Goal: Feedback & Contribution: Leave review/rating

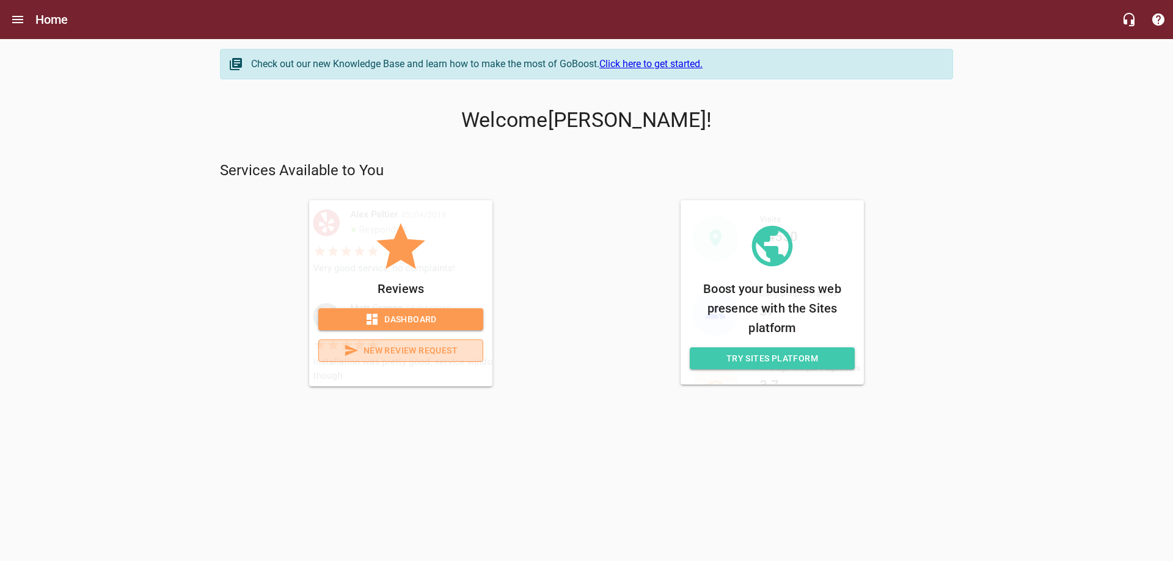
click at [388, 353] on span "New Review Request" at bounding box center [401, 350] width 144 height 15
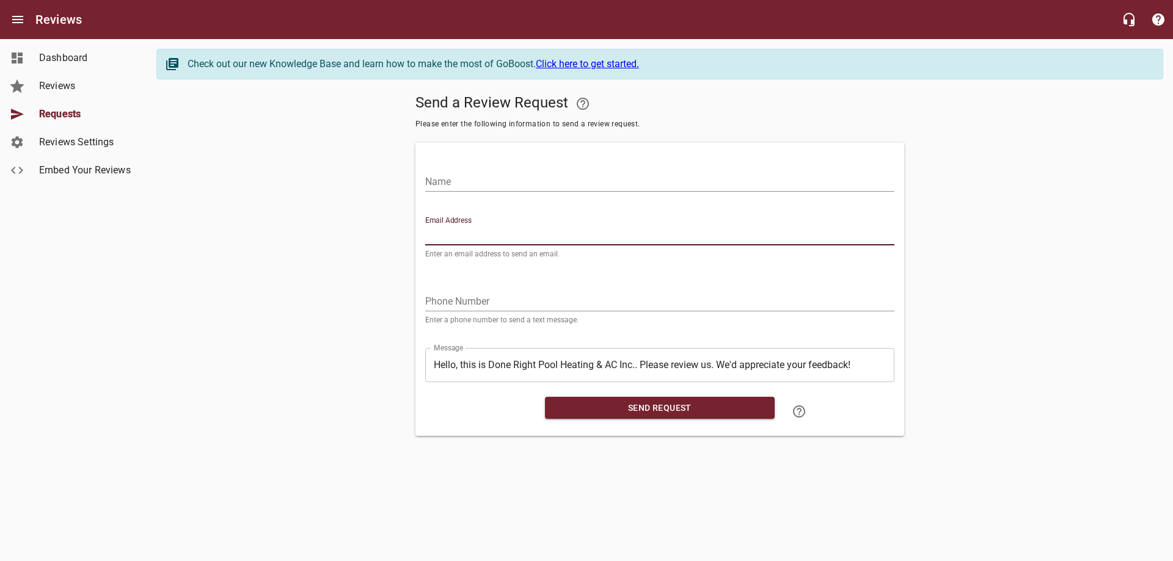
click at [472, 227] on input "Email Address" at bounding box center [659, 236] width 469 height 20
paste input "[PERSON_NAME][EMAIL_ADDRESS][DOMAIN_NAME]"
type input "[PERSON_NAME][EMAIL_ADDRESS][DOMAIN_NAME]"
click at [462, 182] on input "Name" at bounding box center [659, 182] width 469 height 20
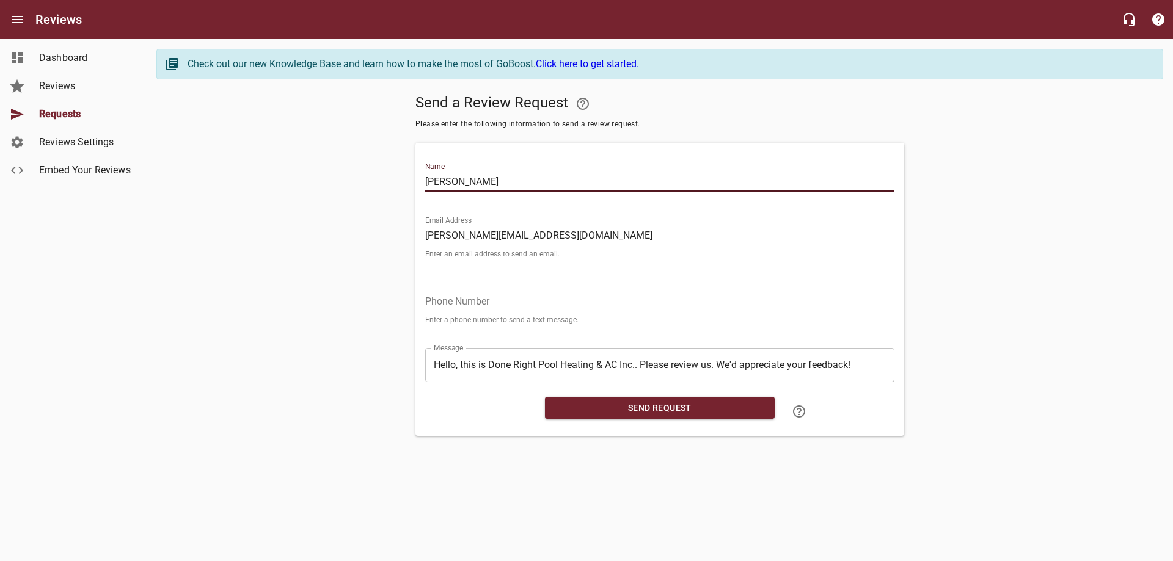
type input "[PERSON_NAME]"
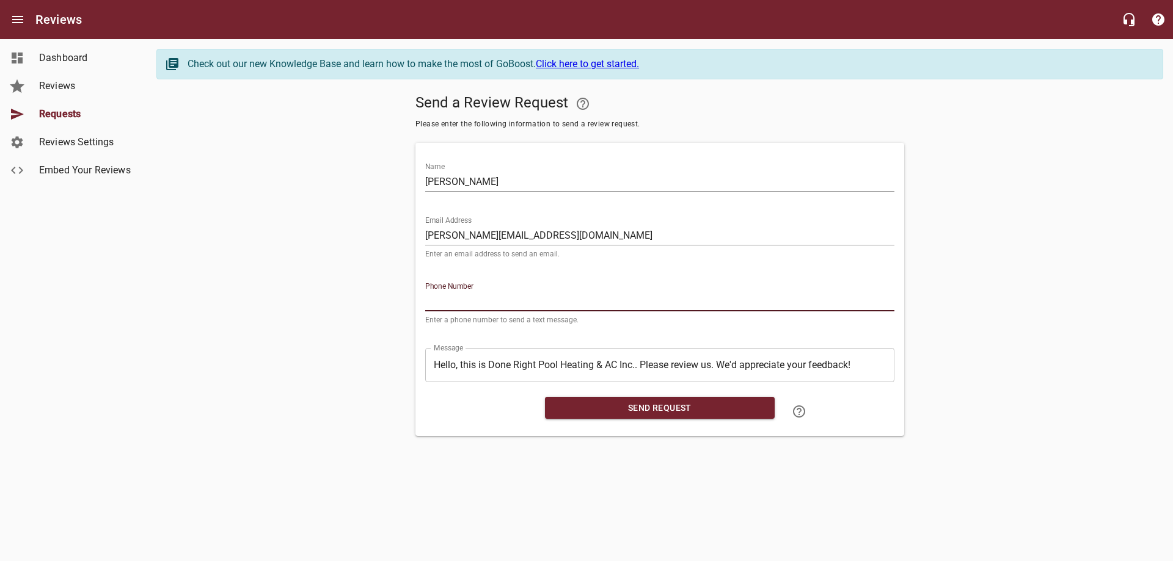
click at [459, 301] on input "tel" at bounding box center [659, 302] width 469 height 20
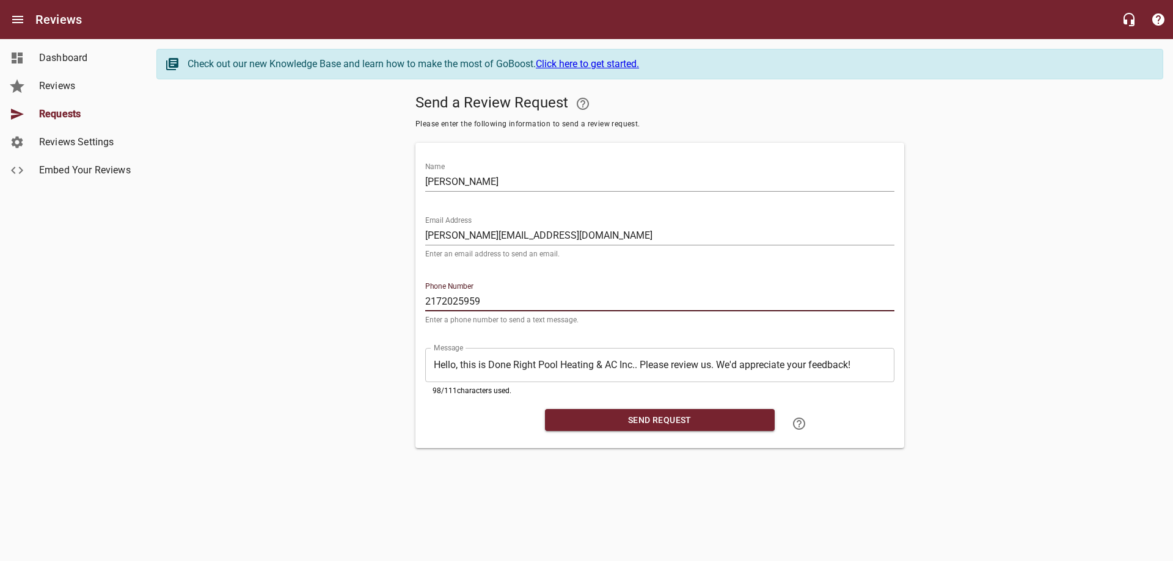
type input "2172025959"
click at [736, 423] on span "Send Request" at bounding box center [660, 420] width 210 height 15
